Goal: Transaction & Acquisition: Purchase product/service

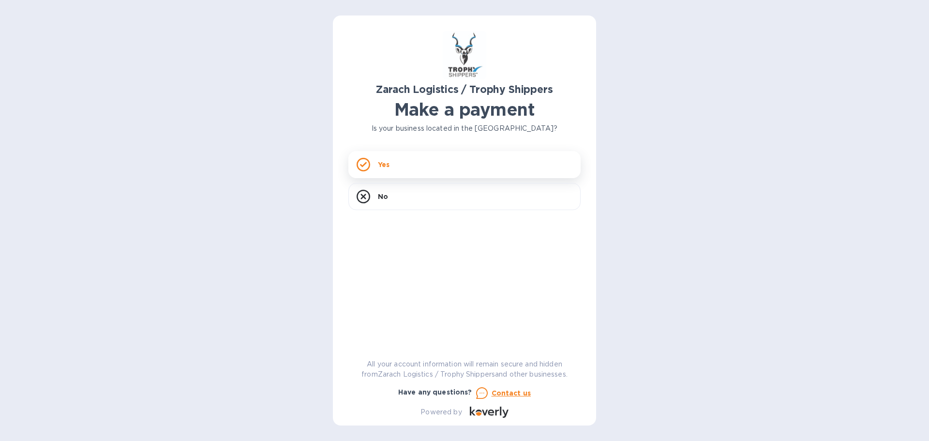
click at [403, 165] on div "Yes" at bounding box center [464, 164] width 232 height 27
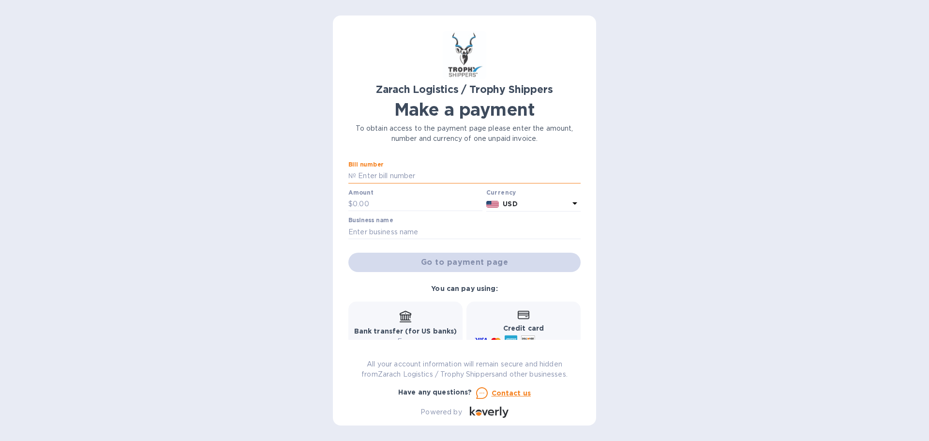
click at [378, 177] on input "text" at bounding box center [468, 176] width 224 height 15
paste input "B00173829"
type input "B00173829"
click at [404, 199] on input "text" at bounding box center [418, 204] width 130 height 15
click at [355, 176] on p "№" at bounding box center [352, 176] width 8 height 10
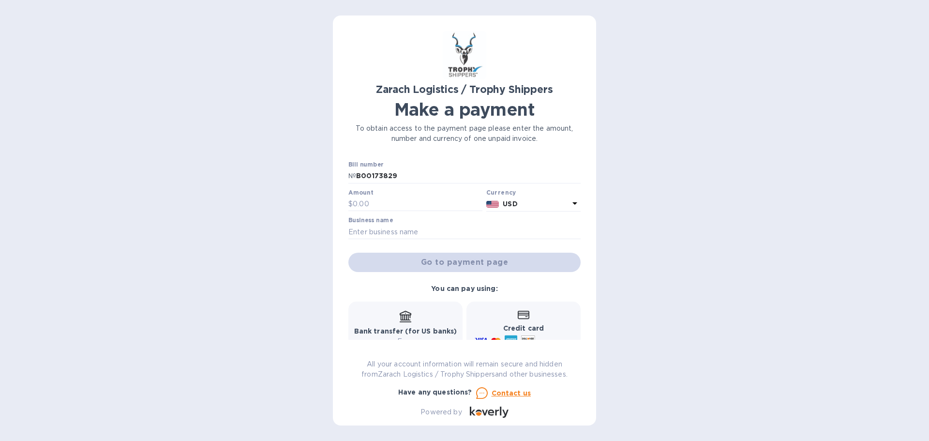
click at [404, 212] on div at bounding box center [415, 212] width 134 height 2
click at [401, 204] on input "text" at bounding box center [418, 204] width 130 height 15
click at [391, 197] on input "text" at bounding box center [418, 204] width 130 height 15
type input "1,402.30"
click at [452, 158] on div "Zarach Logistics / Trophy Shippers Make a payment To obtain access to the payme…" at bounding box center [464, 224] width 232 height 387
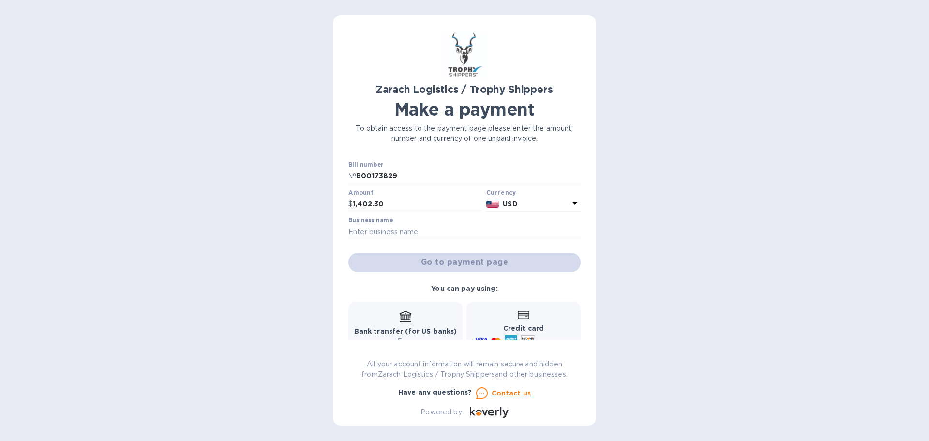
scroll to position [80, 0]
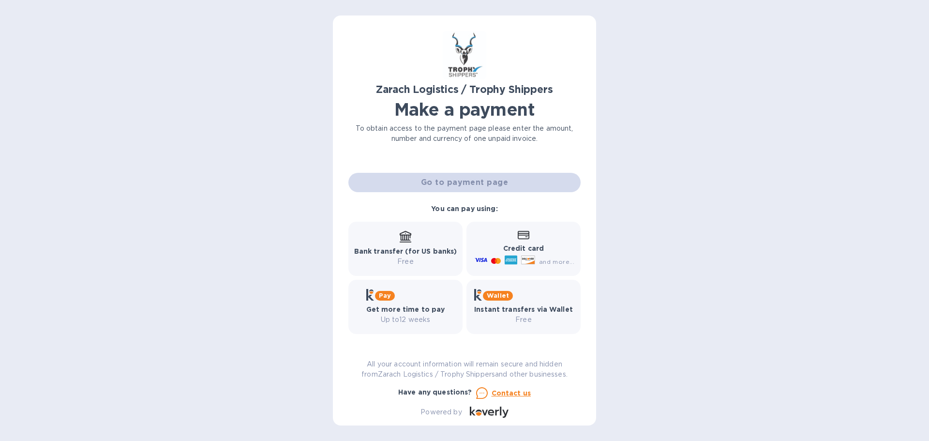
click at [514, 237] on div "Credit card and more..." at bounding box center [524, 248] width 102 height 37
click at [522, 242] on div "Credit card and more..." at bounding box center [524, 248] width 102 height 37
click at [524, 236] on icon at bounding box center [524, 235] width 12 height 9
click at [521, 240] on div "Credit card and more..." at bounding box center [524, 248] width 102 height 37
click at [522, 244] on p "Credit card" at bounding box center [524, 248] width 102 height 10
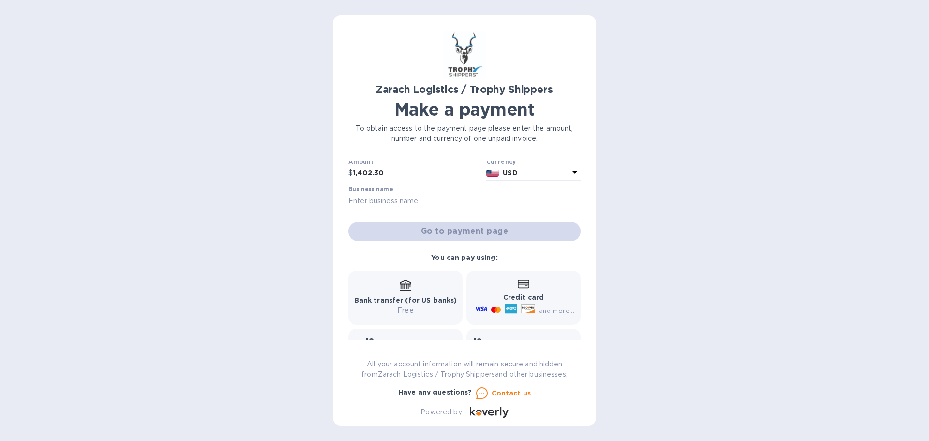
scroll to position [0, 0]
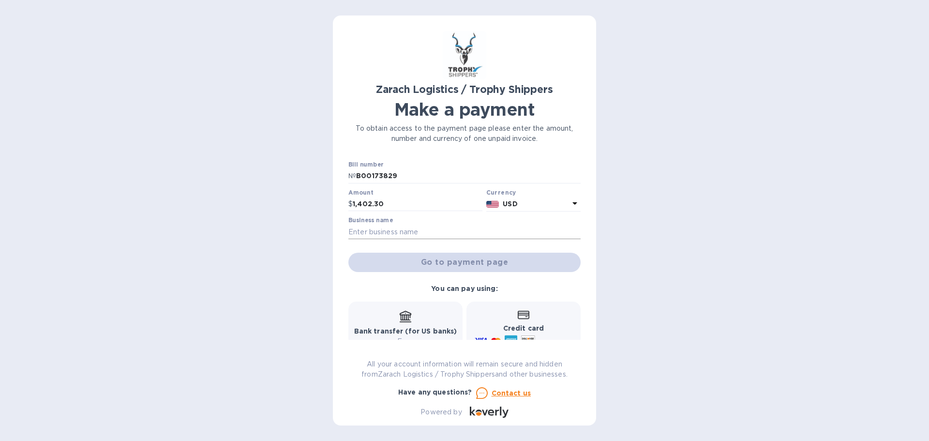
click at [366, 226] on input "text" at bounding box center [464, 231] width 232 height 15
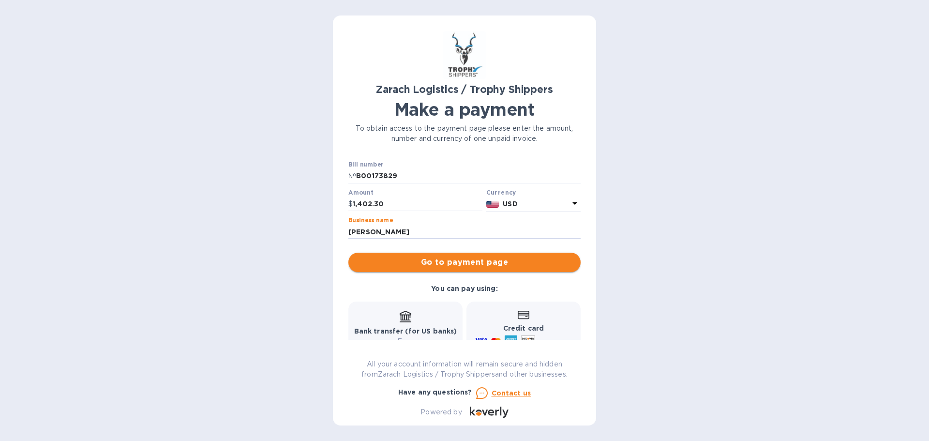
type input "[PERSON_NAME]"
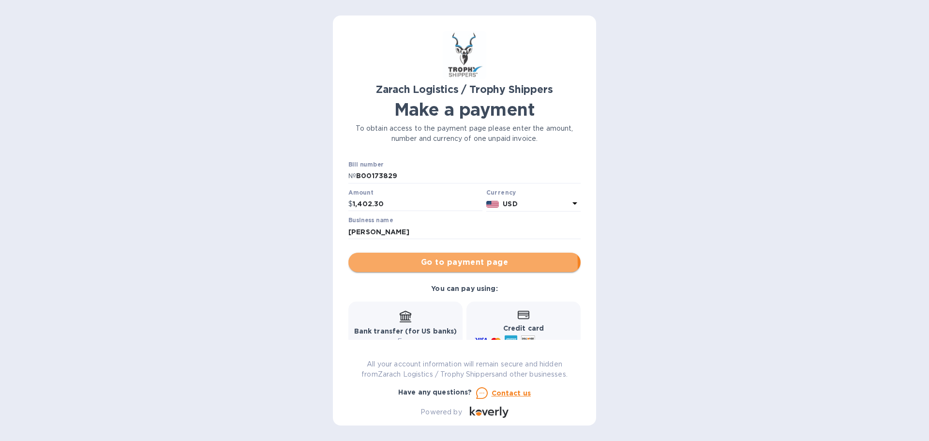
click at [457, 264] on span "Go to payment page" at bounding box center [464, 262] width 217 height 12
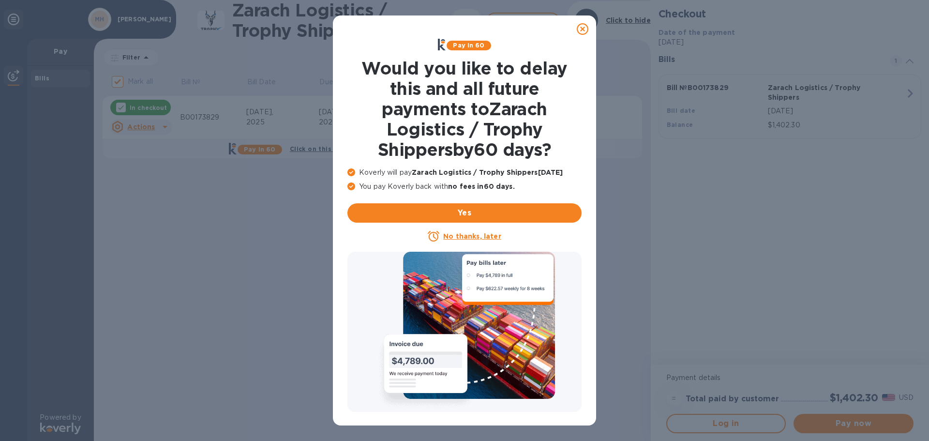
click at [580, 30] on icon at bounding box center [583, 29] width 12 height 12
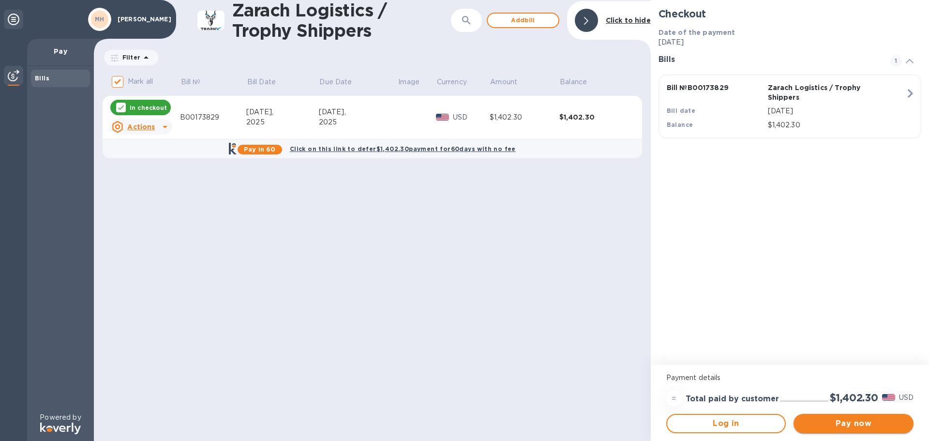
click at [854, 423] on span "Pay now" at bounding box center [853, 424] width 105 height 12
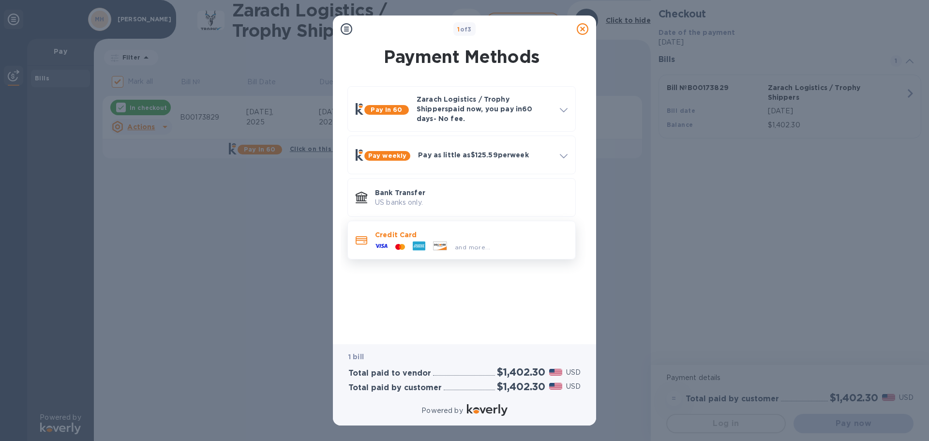
click at [380, 230] on p "Credit Card" at bounding box center [471, 235] width 193 height 10
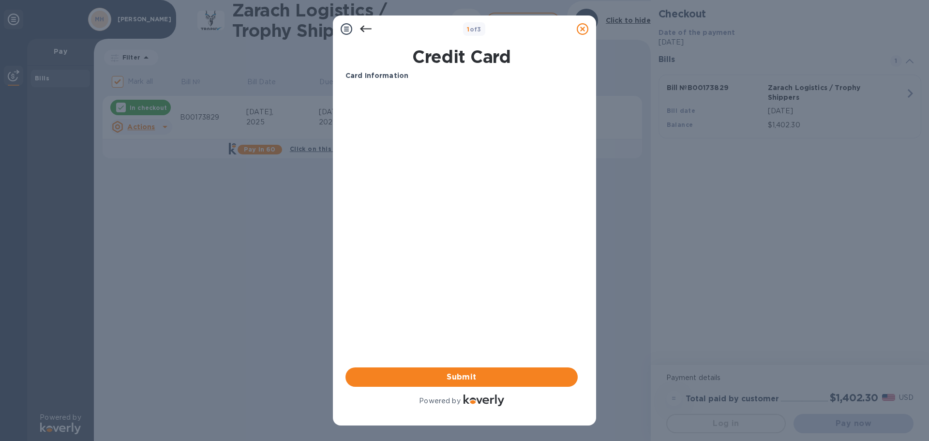
click at [437, 240] on div "Card Information Your browser does not support iframes Submit Powered by" at bounding box center [461, 239] width 232 height 337
click at [449, 375] on span "Submit" at bounding box center [461, 377] width 217 height 12
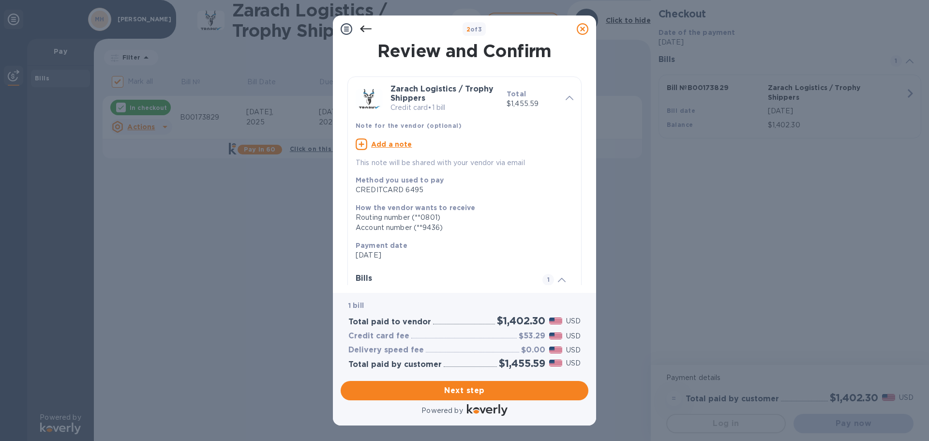
click at [363, 27] on icon at bounding box center [366, 29] width 12 height 7
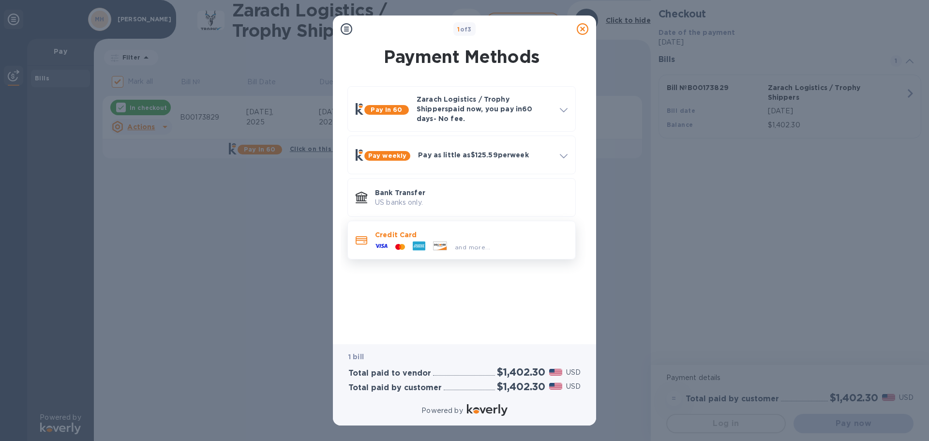
click at [408, 230] on p "Credit Card" at bounding box center [471, 235] width 193 height 10
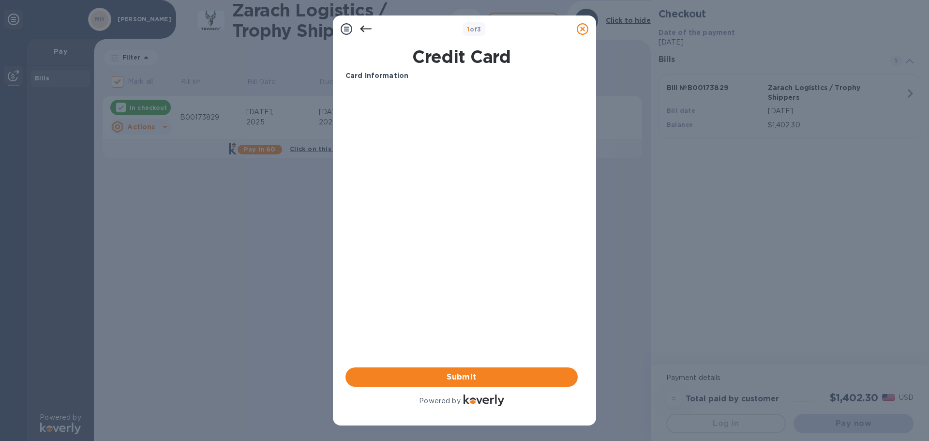
click at [375, 234] on div "Your browser does not support iframes" at bounding box center [462, 162] width 240 height 155
click at [467, 378] on span "Submit" at bounding box center [461, 377] width 217 height 12
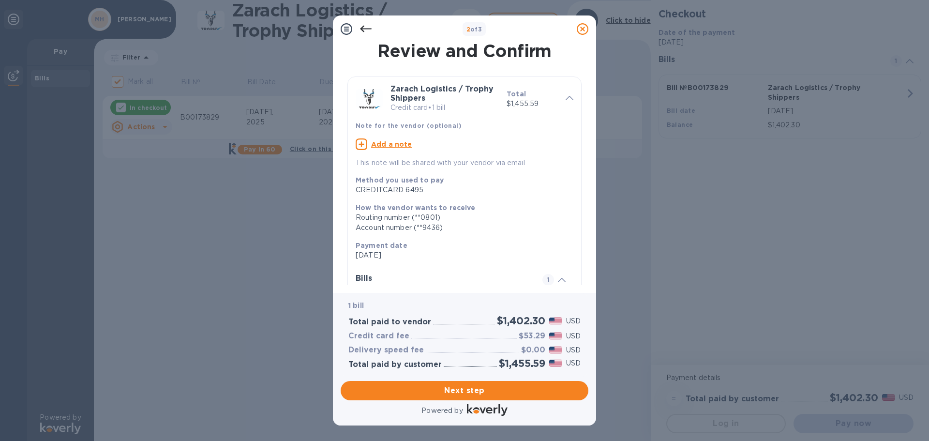
scroll to position [97, 0]
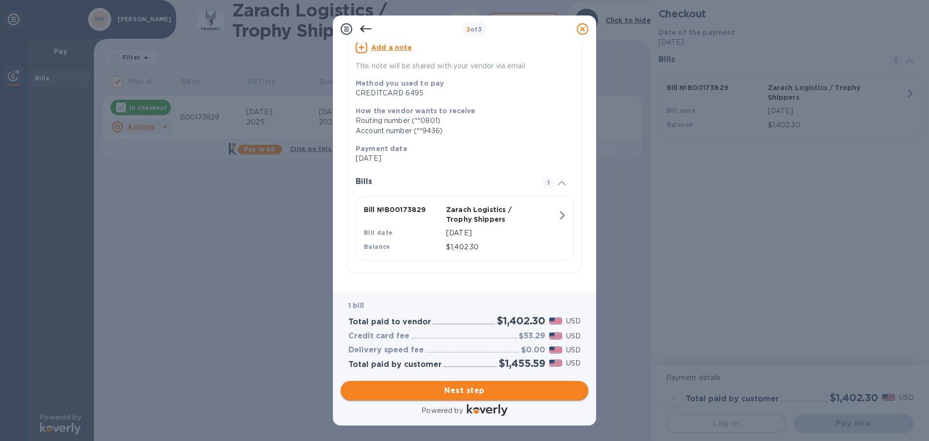
click at [486, 391] on span "Next step" at bounding box center [464, 391] width 232 height 12
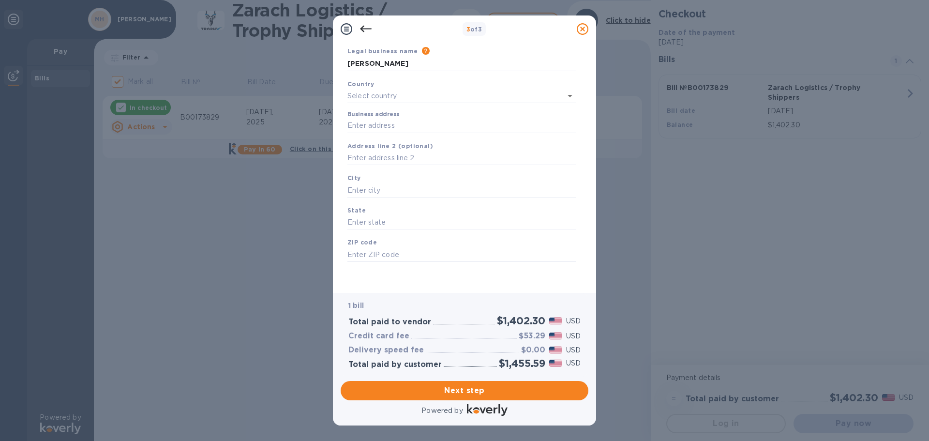
type input "[GEOGRAPHIC_DATA]"
click at [372, 125] on input "Business address" at bounding box center [461, 126] width 228 height 15
type input "N6949 [PERSON_NAME] [GEOGRAPHIC_DATA]"
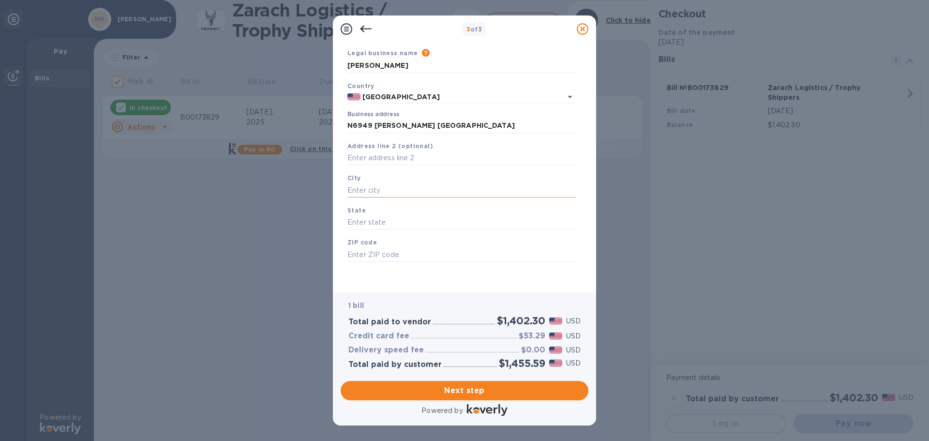
click at [370, 188] on input "text" at bounding box center [461, 190] width 228 height 15
type input "[GEOGRAPHIC_DATA]"
type input "WI"
type input "4"
type input "54614"
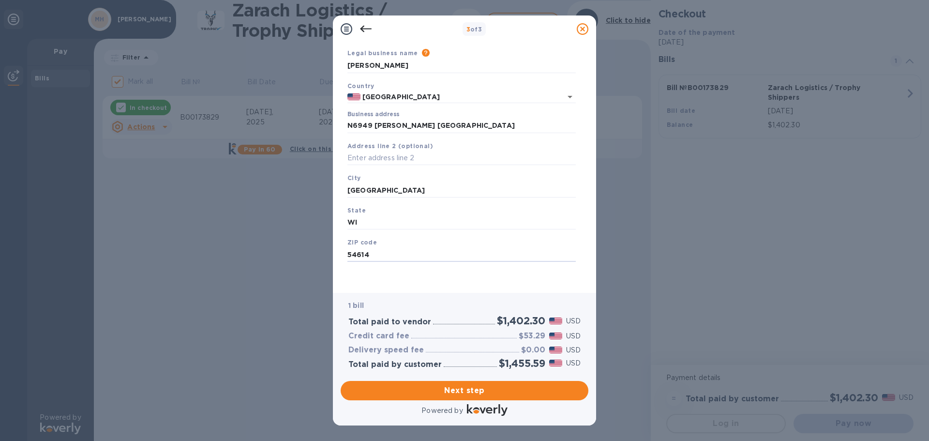
click at [375, 283] on div "Legal business name Please provide the legal name that appears on your SS-4 for…" at bounding box center [461, 166] width 236 height 237
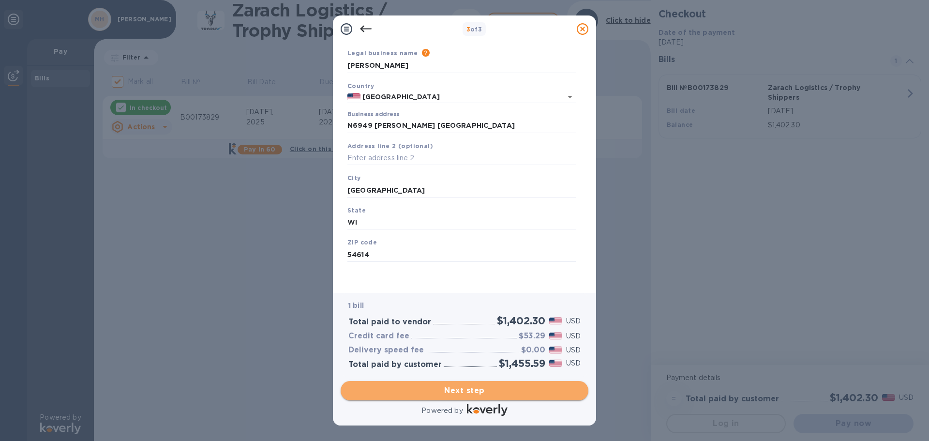
click at [474, 393] on span "Next step" at bounding box center [464, 391] width 232 height 12
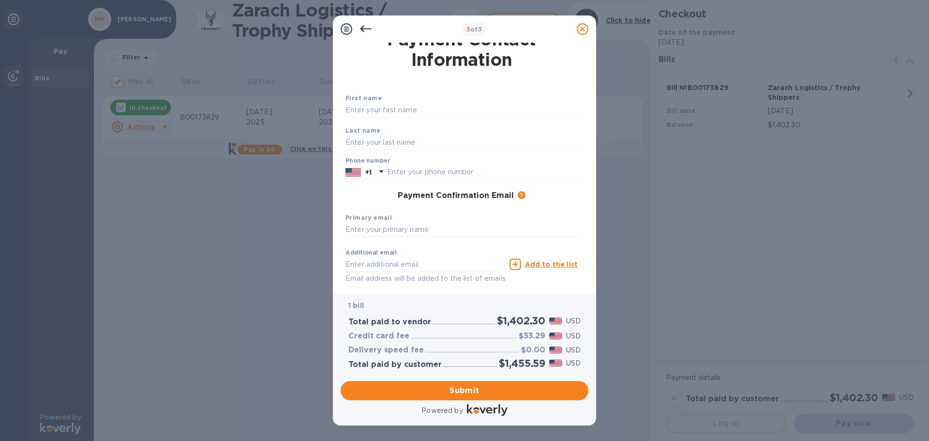
scroll to position [0, 0]
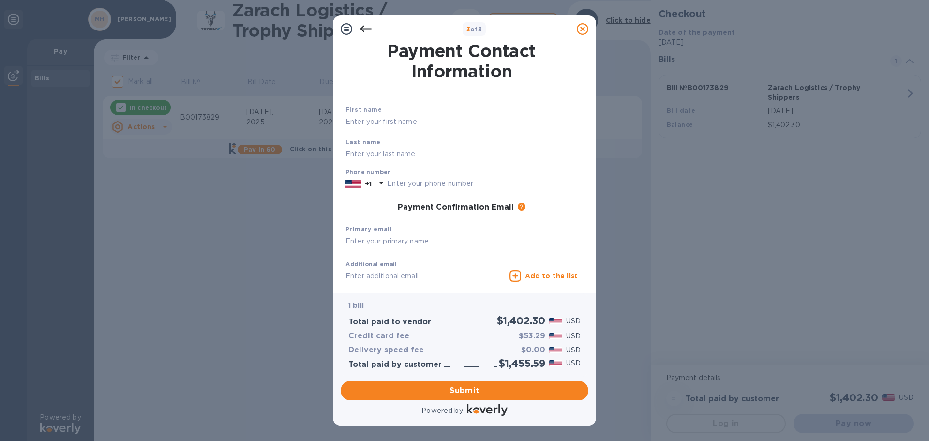
click at [379, 124] on input "text" at bounding box center [461, 122] width 232 height 15
type input "[PERSON_NAME]"
click at [353, 206] on div "Payment Confirmation Email The added email addresses will be used to send the p…" at bounding box center [461, 208] width 232 height 10
click at [414, 184] on input "text" at bounding box center [482, 184] width 191 height 15
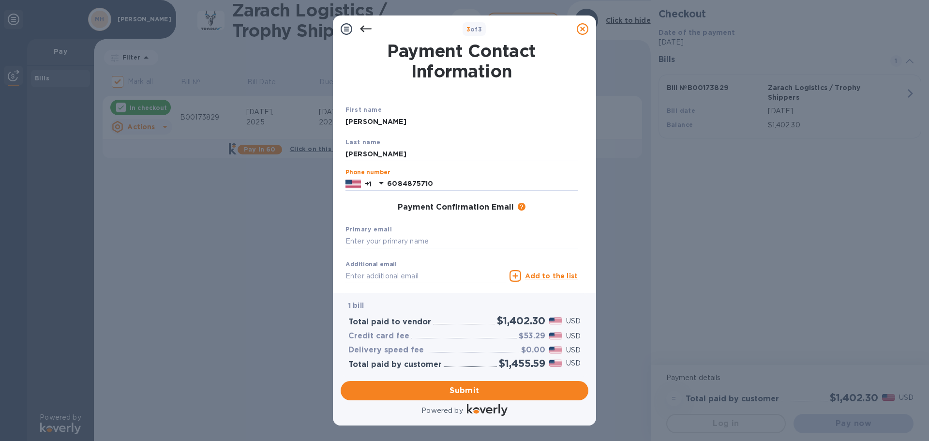
type input "6084875710"
click at [386, 206] on div "Payment Confirmation Email The added email addresses will be used to send the p…" at bounding box center [461, 208] width 232 height 10
click at [398, 241] on input "text" at bounding box center [461, 241] width 232 height 15
type input "[EMAIL_ADDRESS][DOMAIN_NAME]"
type input "p"
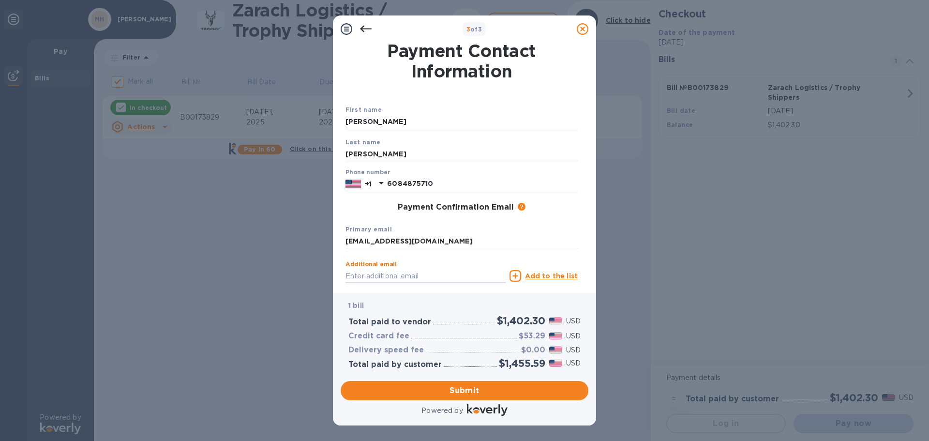
click at [422, 302] on p "1 bill" at bounding box center [464, 305] width 232 height 10
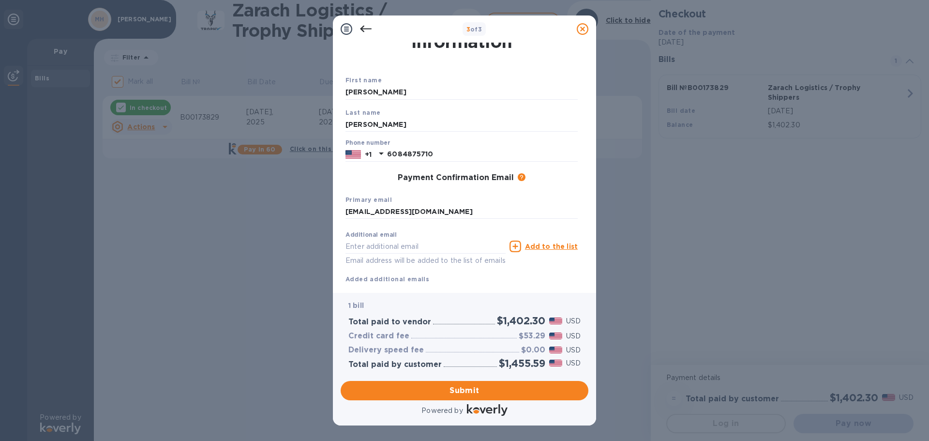
scroll to position [55, 0]
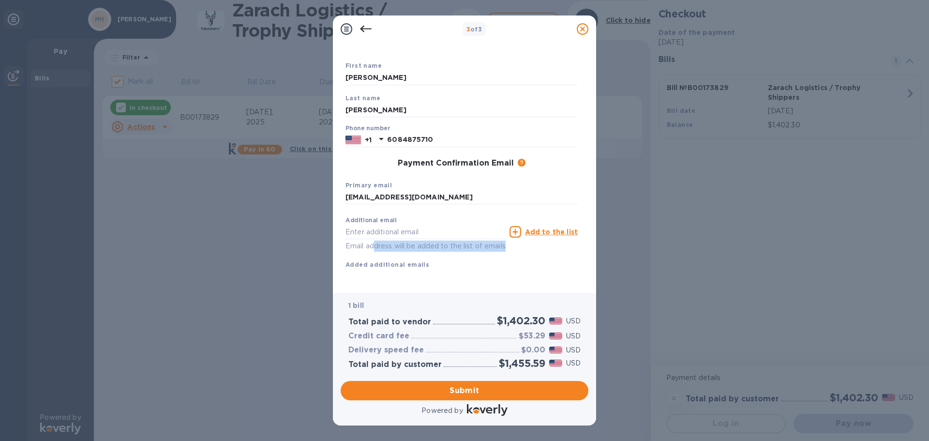
drag, startPoint x: 382, startPoint y: 240, endPoint x: 445, endPoint y: 243, distance: 62.5
click at [443, 243] on div "Additional email Email address will be added to the list of emails Add to the l…" at bounding box center [461, 241] width 232 height 58
click at [479, 249] on div "Additional email Email address will be added to the list of emails Add to the l…" at bounding box center [461, 241] width 232 height 58
click at [470, 391] on span "Submit" at bounding box center [464, 391] width 232 height 12
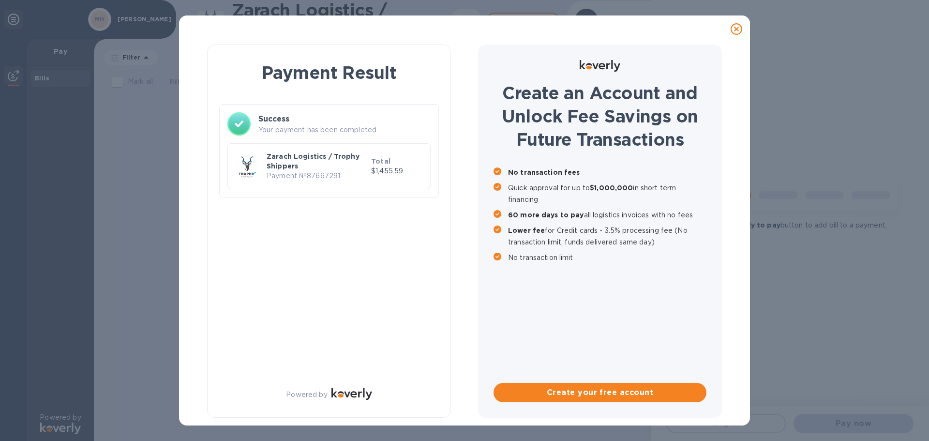
checkbox input "false"
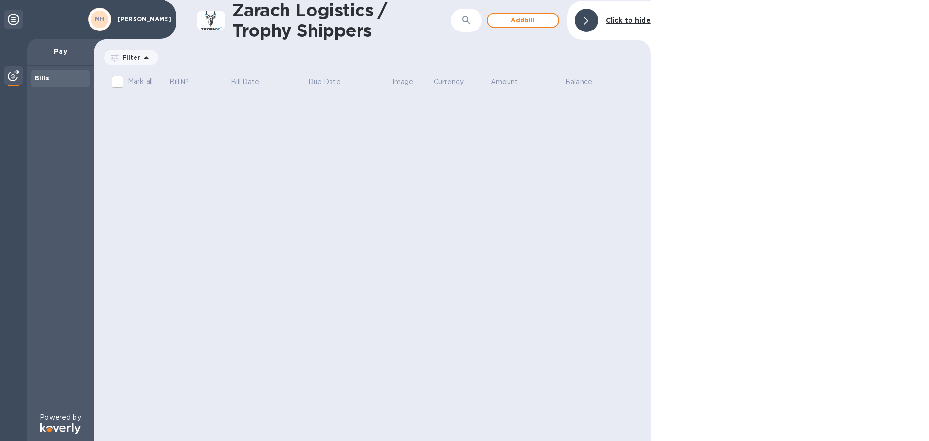
click at [43, 55] on p "Pay" at bounding box center [60, 51] width 51 height 10
click at [0, 11] on div "MH [PERSON_NAME]" at bounding box center [88, 19] width 176 height 39
click at [12, 18] on icon at bounding box center [14, 20] width 12 height 12
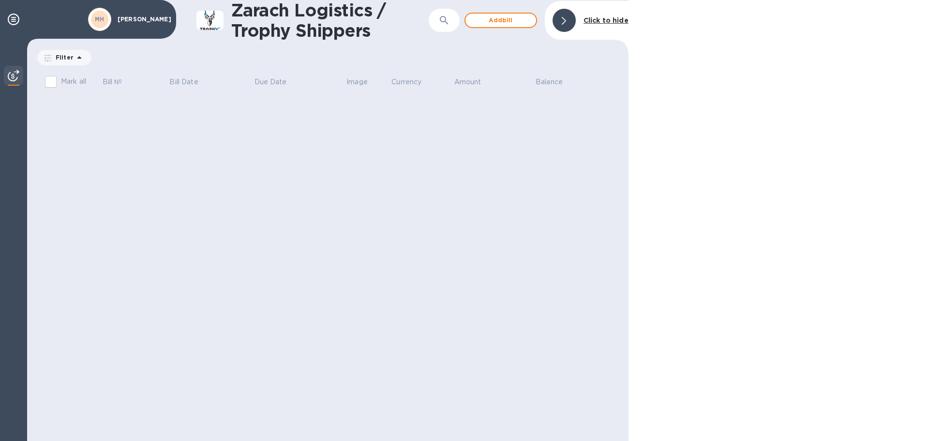
click at [13, 74] on img at bounding box center [14, 76] width 12 height 12
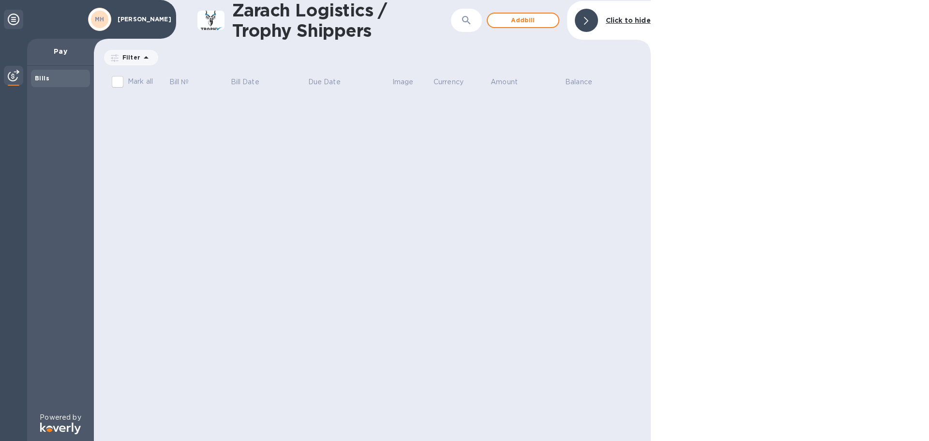
click at [46, 75] on b "Bills" at bounding box center [42, 78] width 15 height 7
click at [102, 20] on b "MH" at bounding box center [100, 18] width 10 height 7
click at [128, 19] on p "[PERSON_NAME]" at bounding box center [142, 19] width 48 height 7
click at [182, 82] on p "Bill №" at bounding box center [179, 82] width 20 height 10
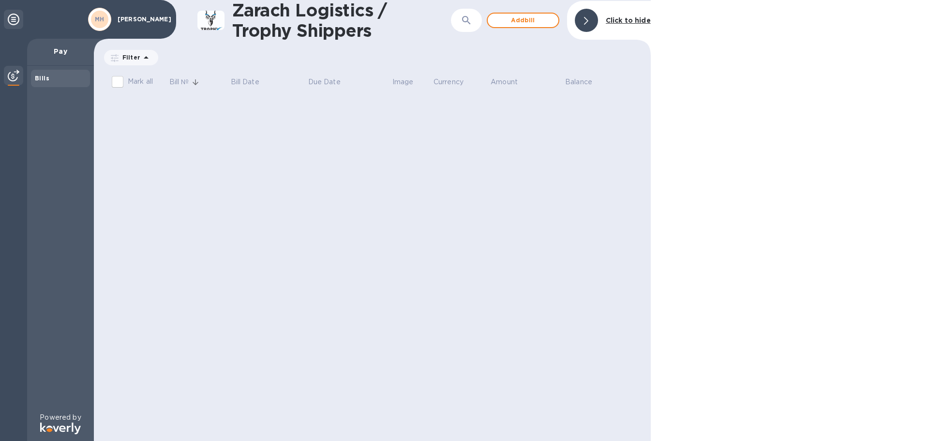
click at [627, 18] on b "Click to hide" at bounding box center [628, 20] width 45 height 8
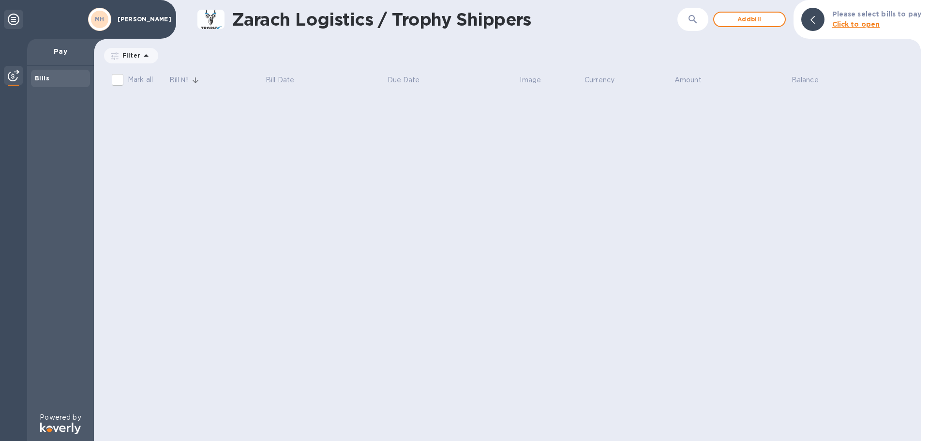
click at [11, 19] on icon at bounding box center [14, 20] width 12 height 12
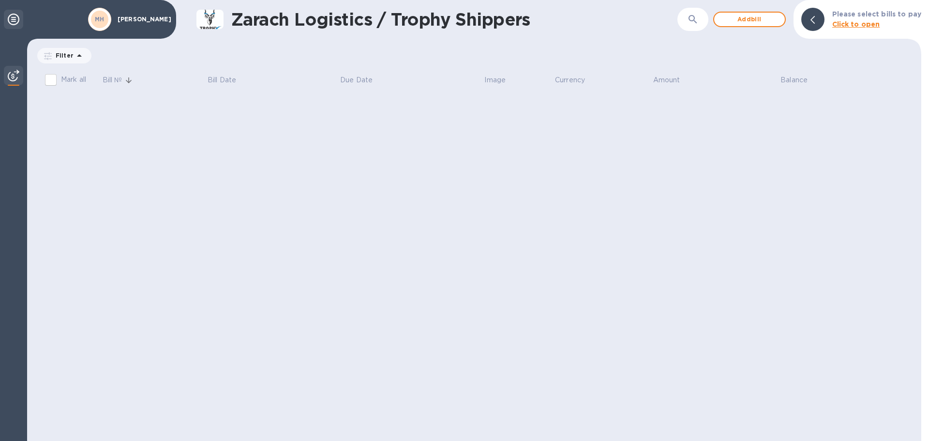
click at [11, 19] on icon at bounding box center [14, 20] width 12 height 12
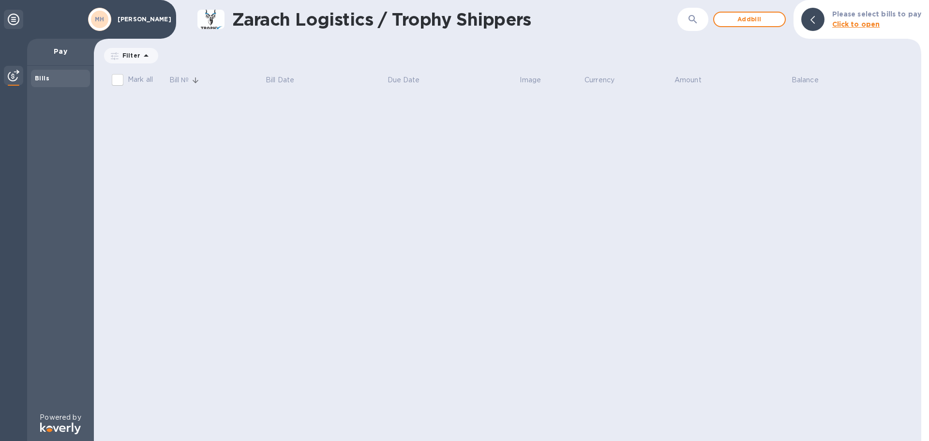
click at [96, 18] on b "MH" at bounding box center [100, 18] width 10 height 7
click at [44, 78] on b "Bills" at bounding box center [42, 78] width 15 height 7
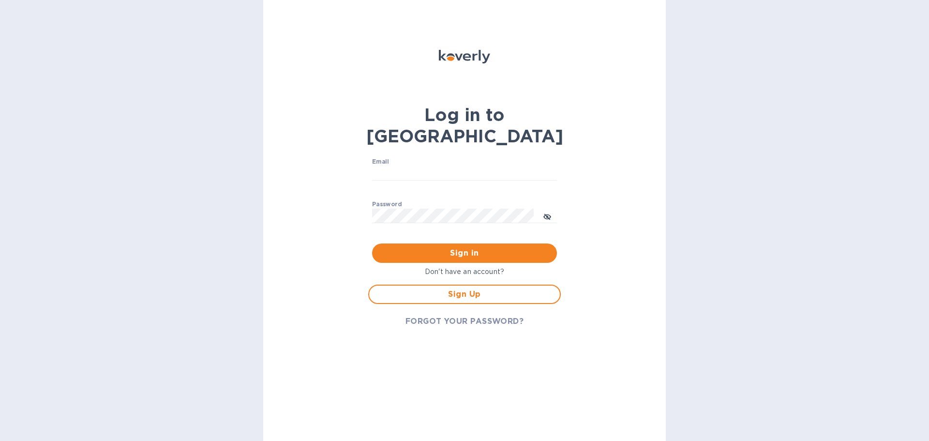
click at [475, 267] on p "Don't have an account?" at bounding box center [464, 272] width 193 height 10
